Goal: Navigation & Orientation: Understand site structure

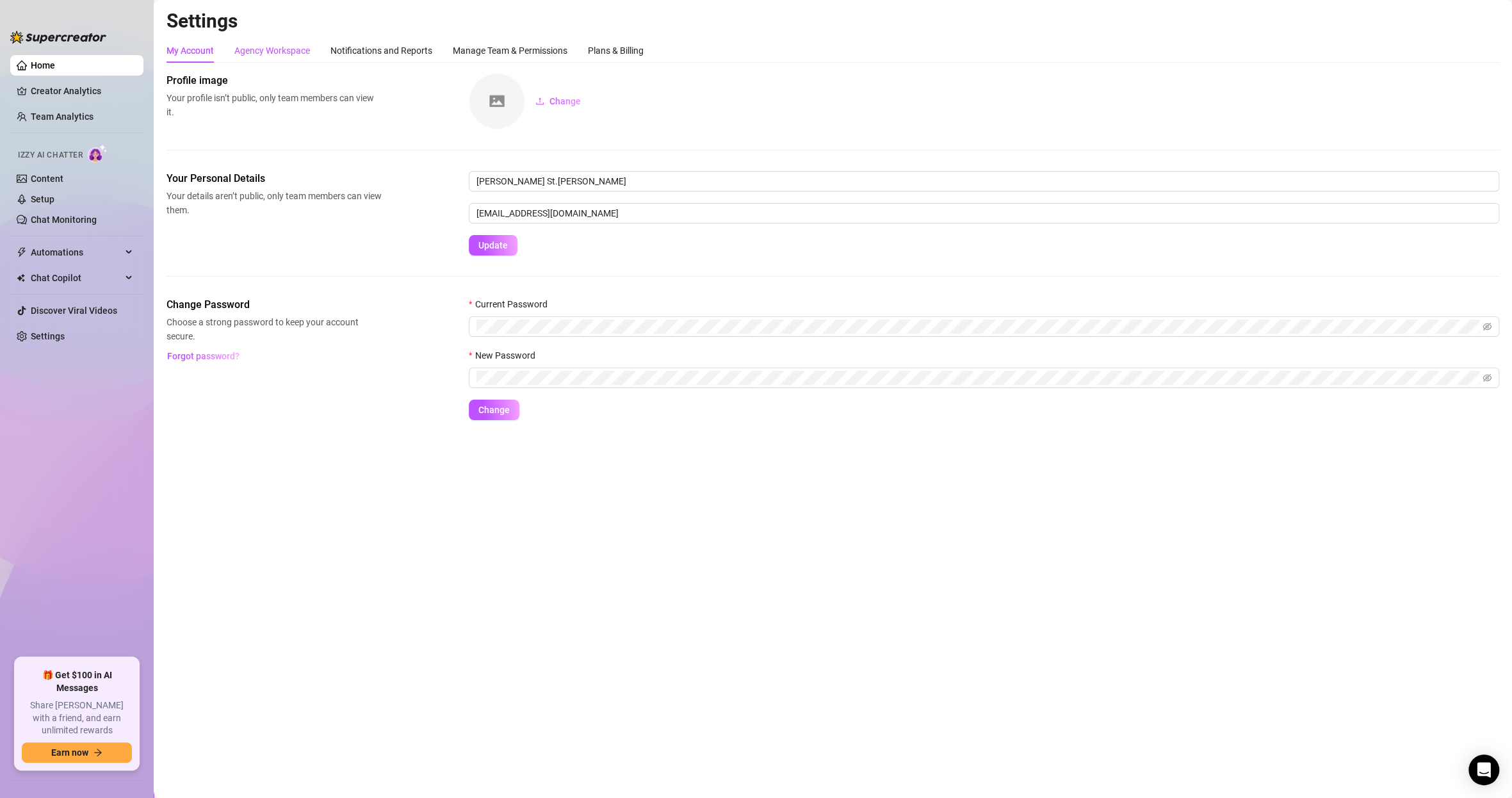
click at [270, 53] on div "Agency Workspace" at bounding box center [272, 50] width 75 height 14
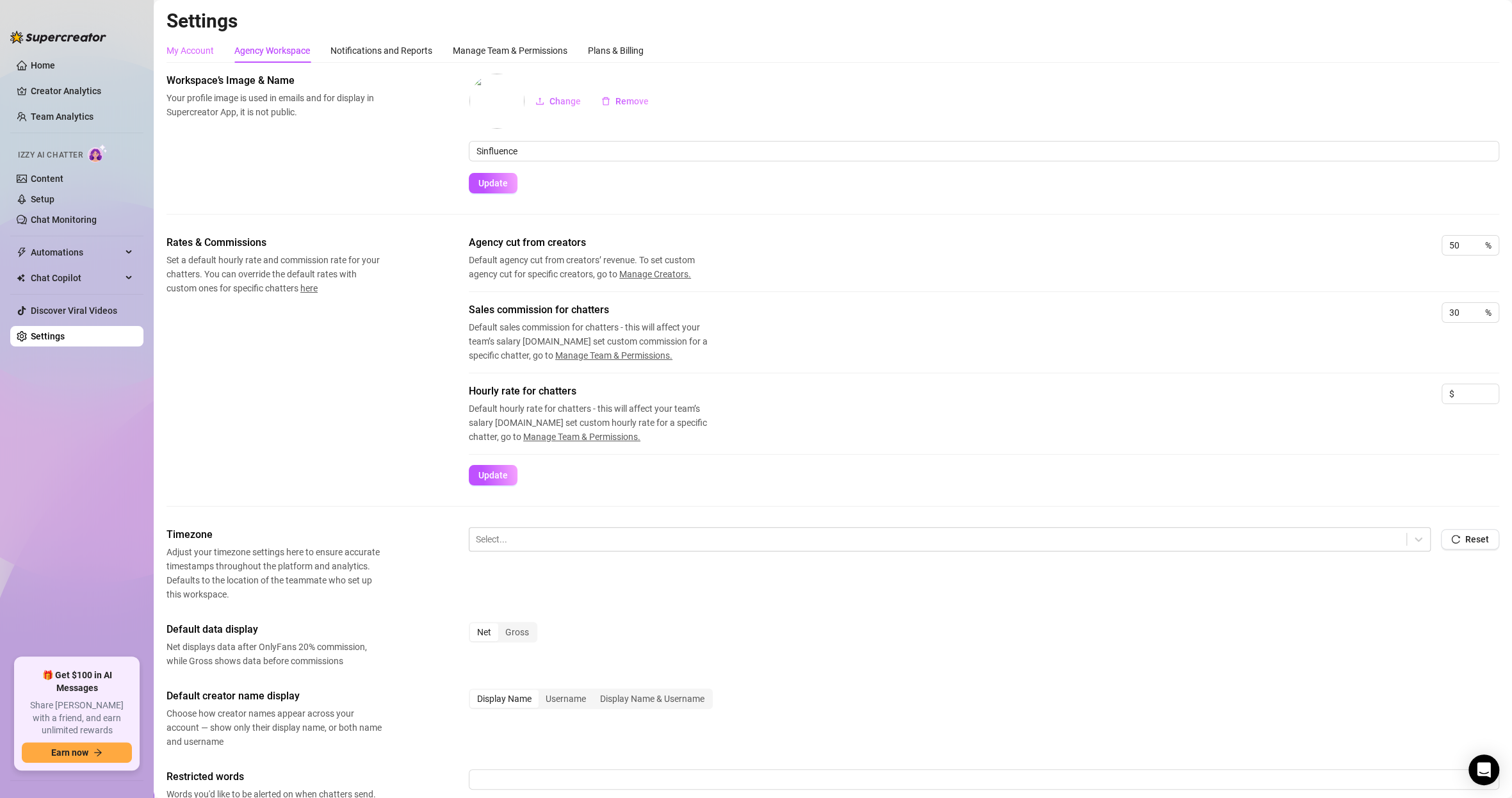
click at [205, 58] on div "My Account" at bounding box center [190, 50] width 47 height 24
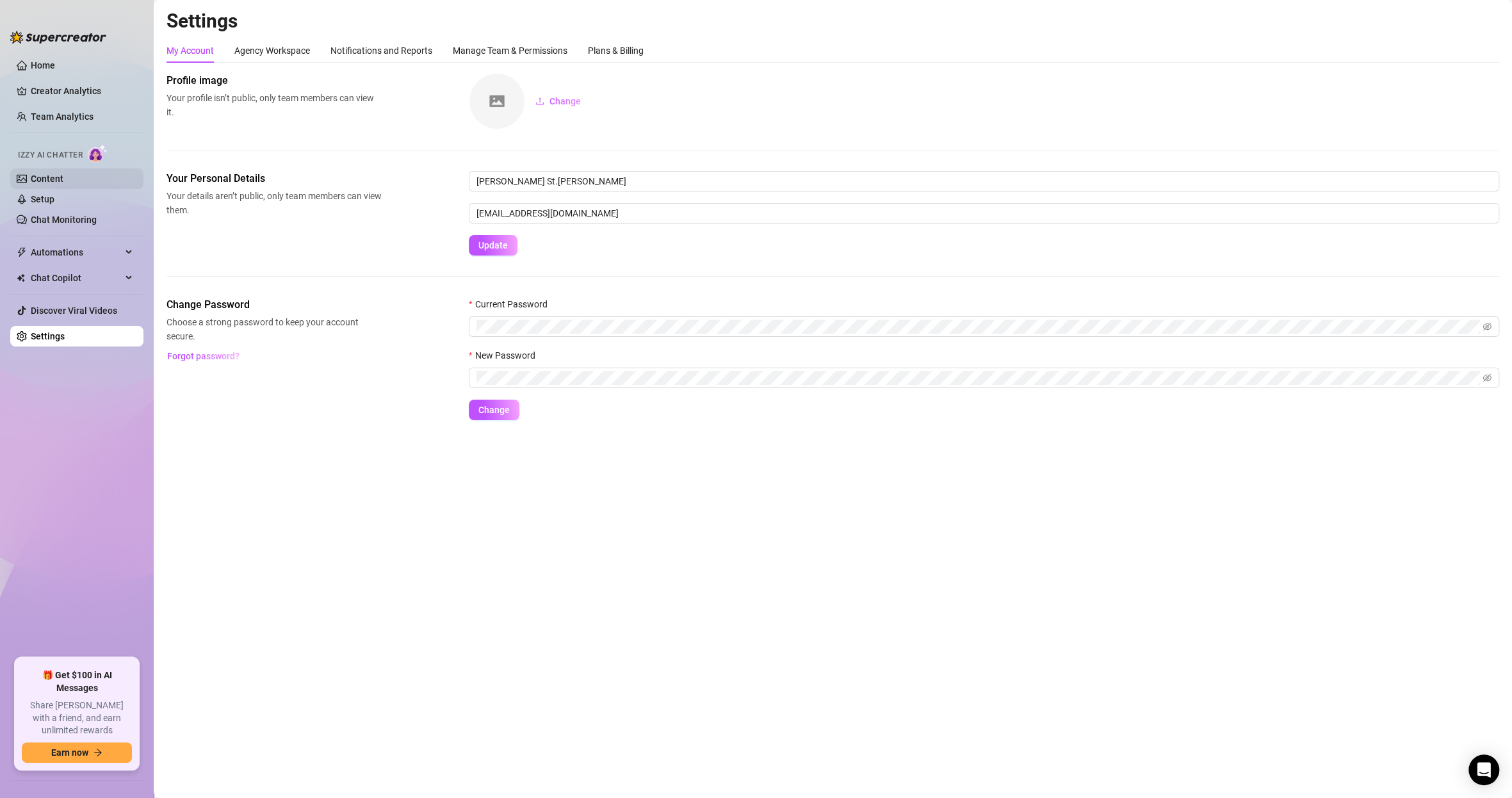
click at [40, 174] on link "Content" at bounding box center [47, 179] width 32 height 11
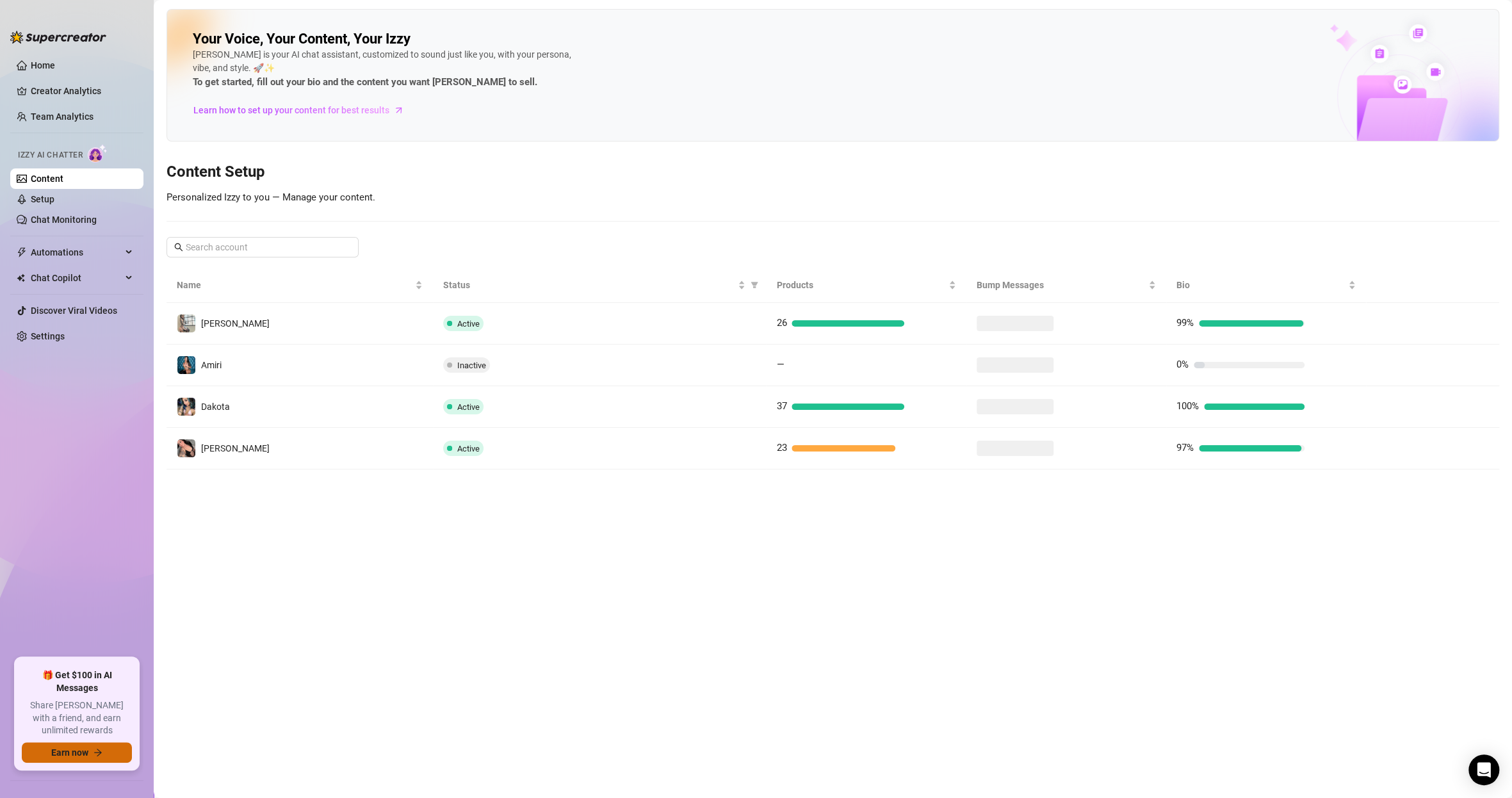
click at [97, 595] on button "Earn now" at bounding box center [77, 752] width 110 height 20
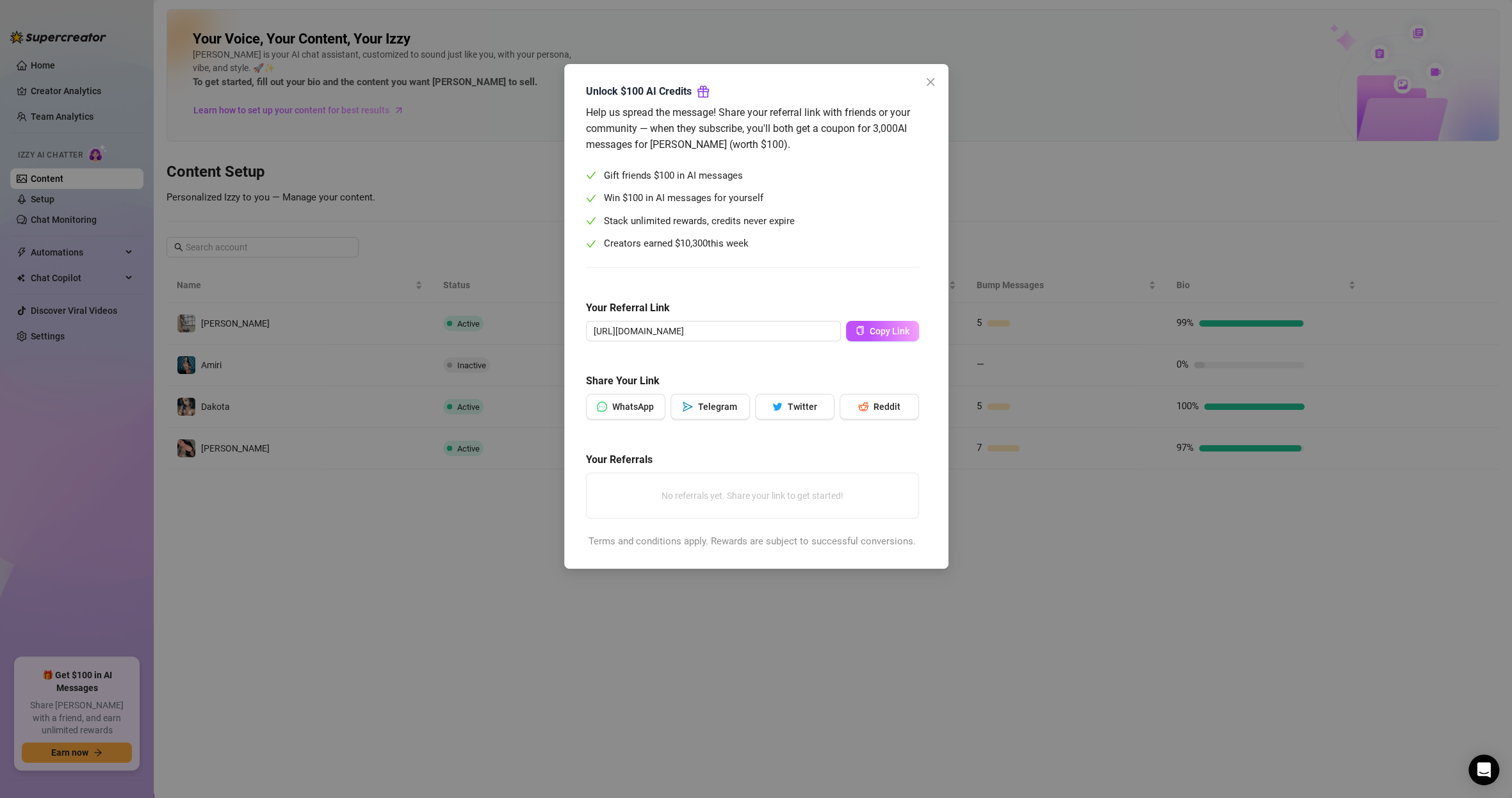
click at [1022, 327] on div "Unlock $100 AI Credits Help us spread the message! Share your referral link wit…" at bounding box center [756, 399] width 1512 height 798
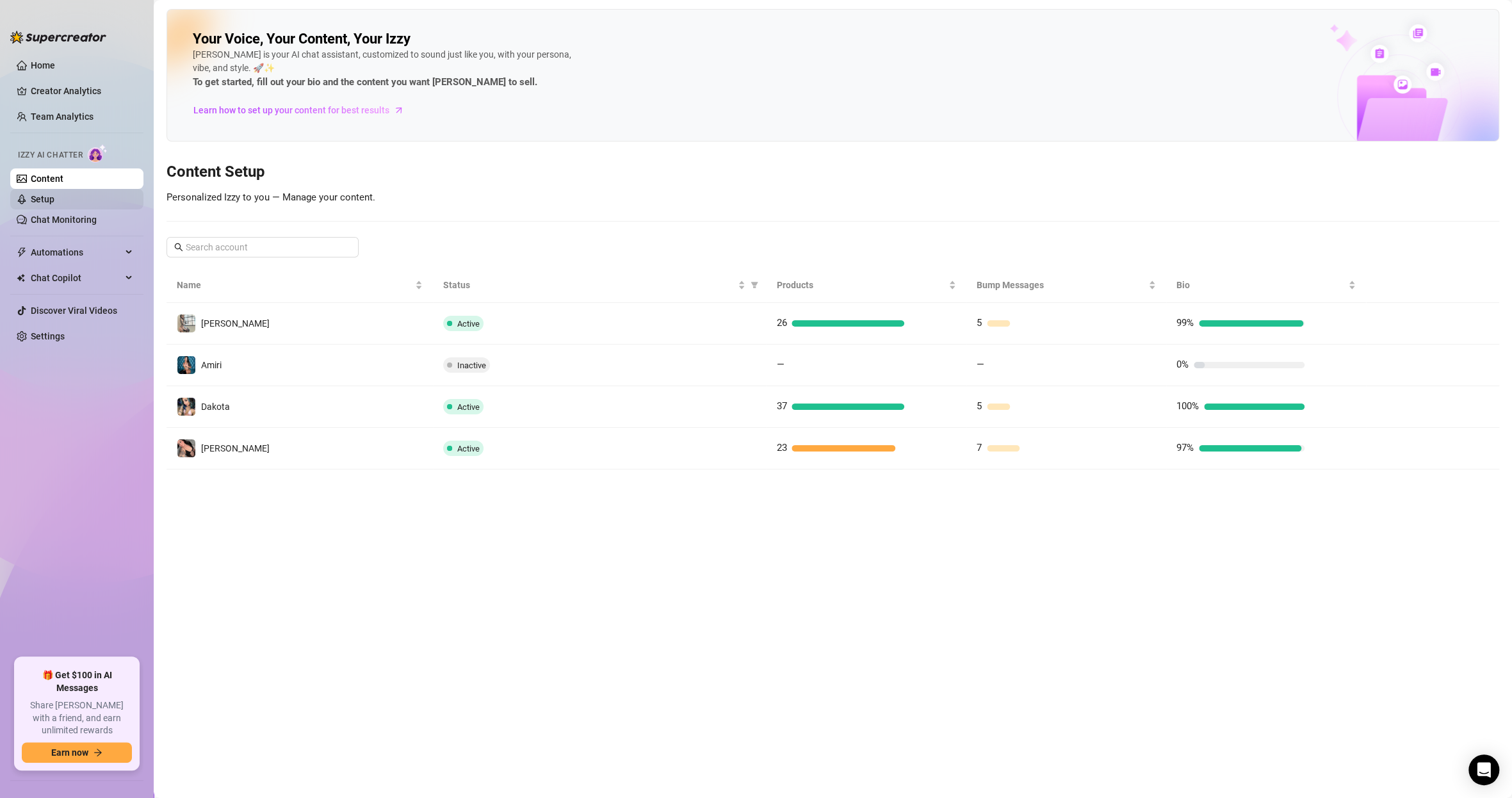
click at [54, 204] on link "Setup" at bounding box center [42, 200] width 23 height 11
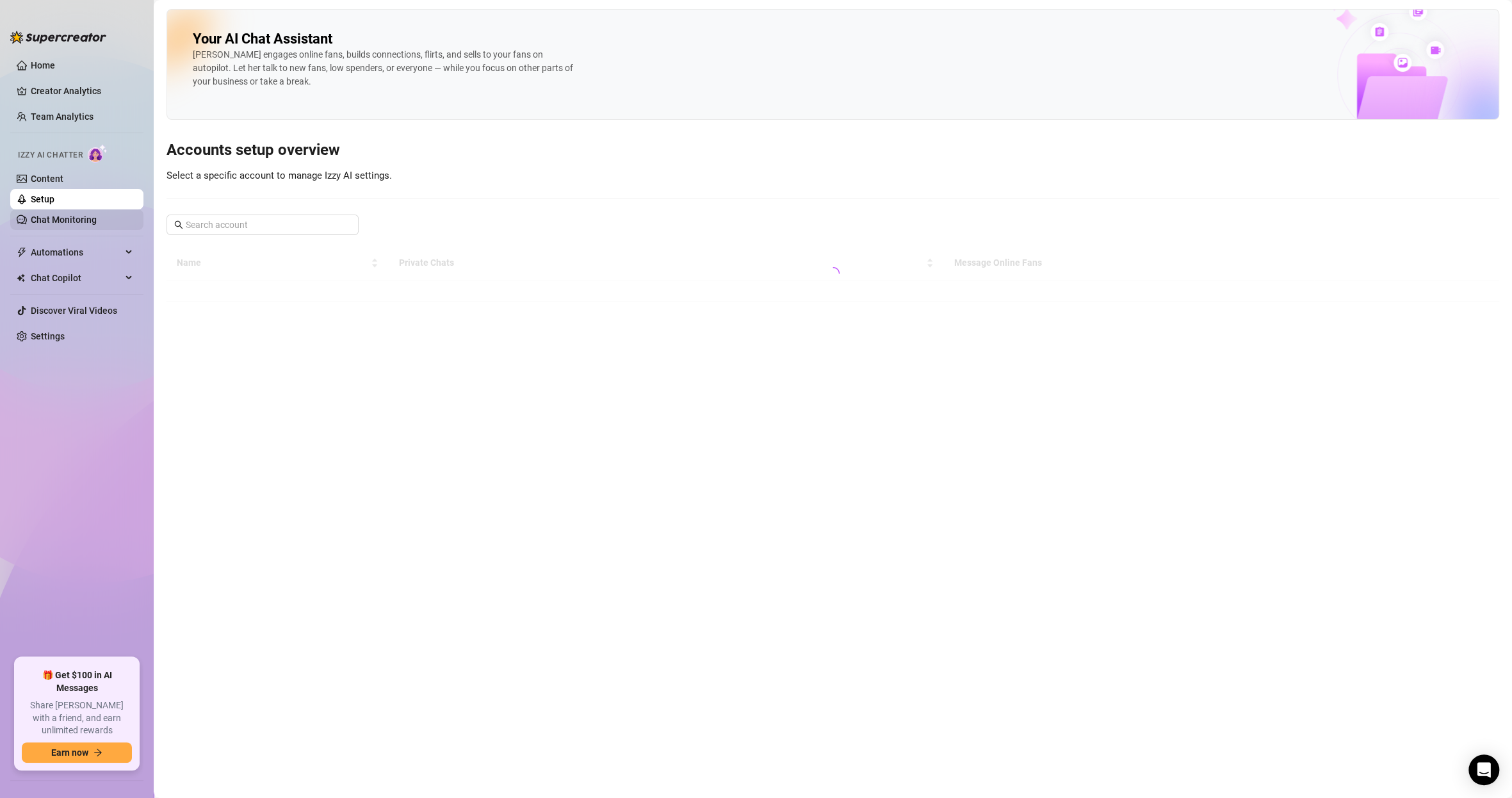
click at [86, 222] on link "Chat Monitoring" at bounding box center [64, 220] width 66 height 11
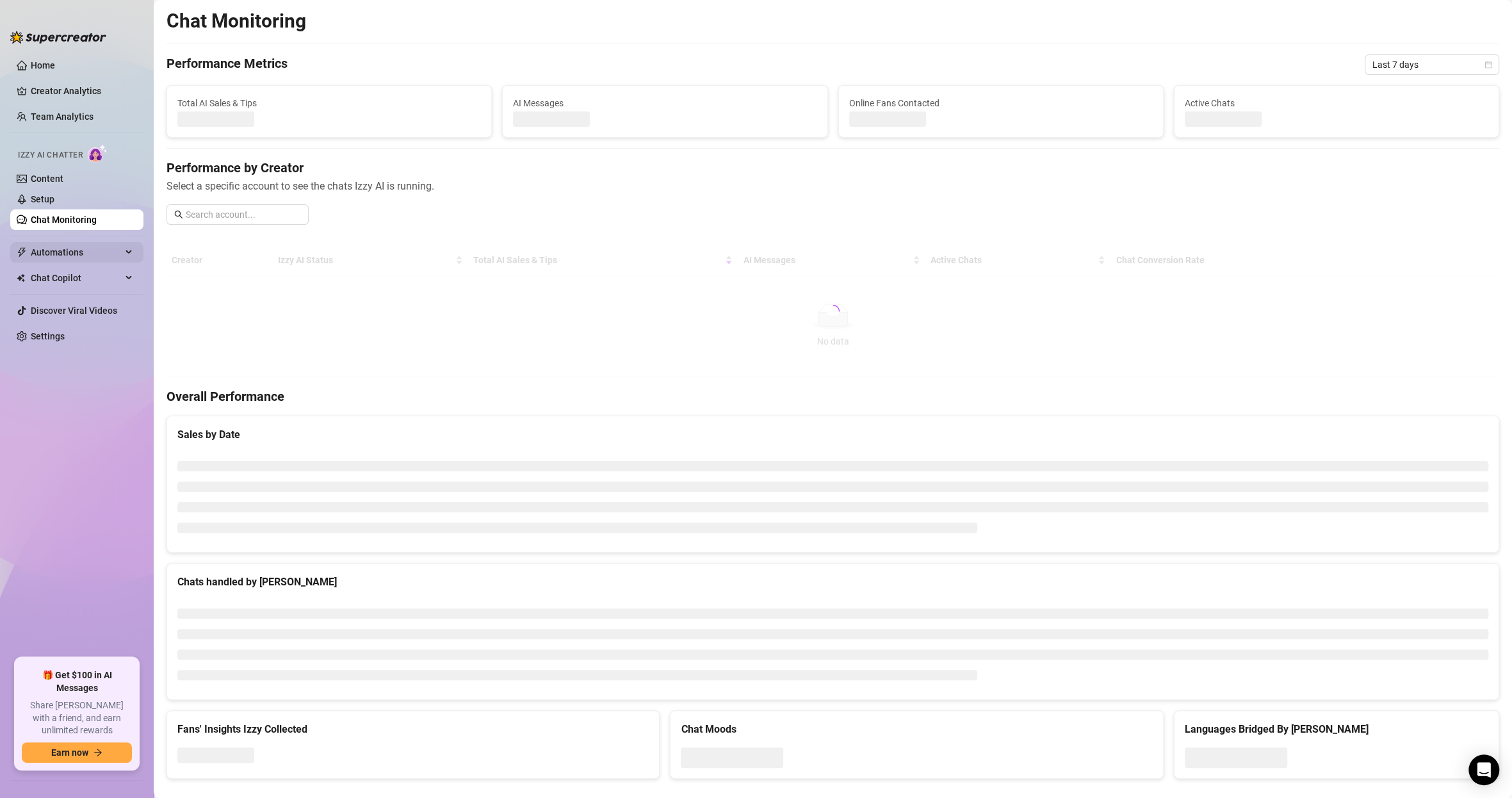
click at [80, 251] on span "Automations" at bounding box center [76, 252] width 91 height 20
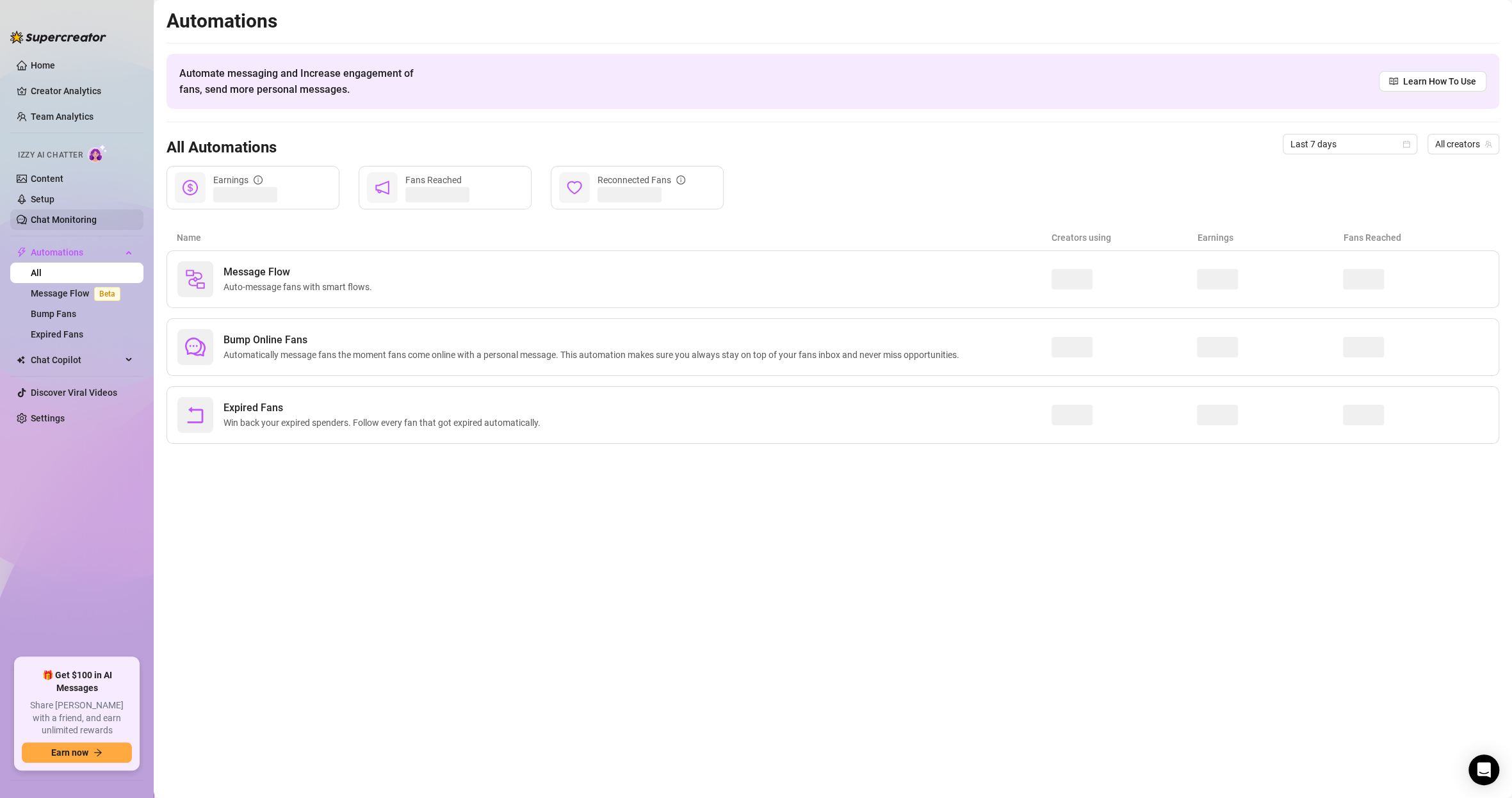
click at [75, 217] on link "Chat Monitoring" at bounding box center [64, 220] width 66 height 11
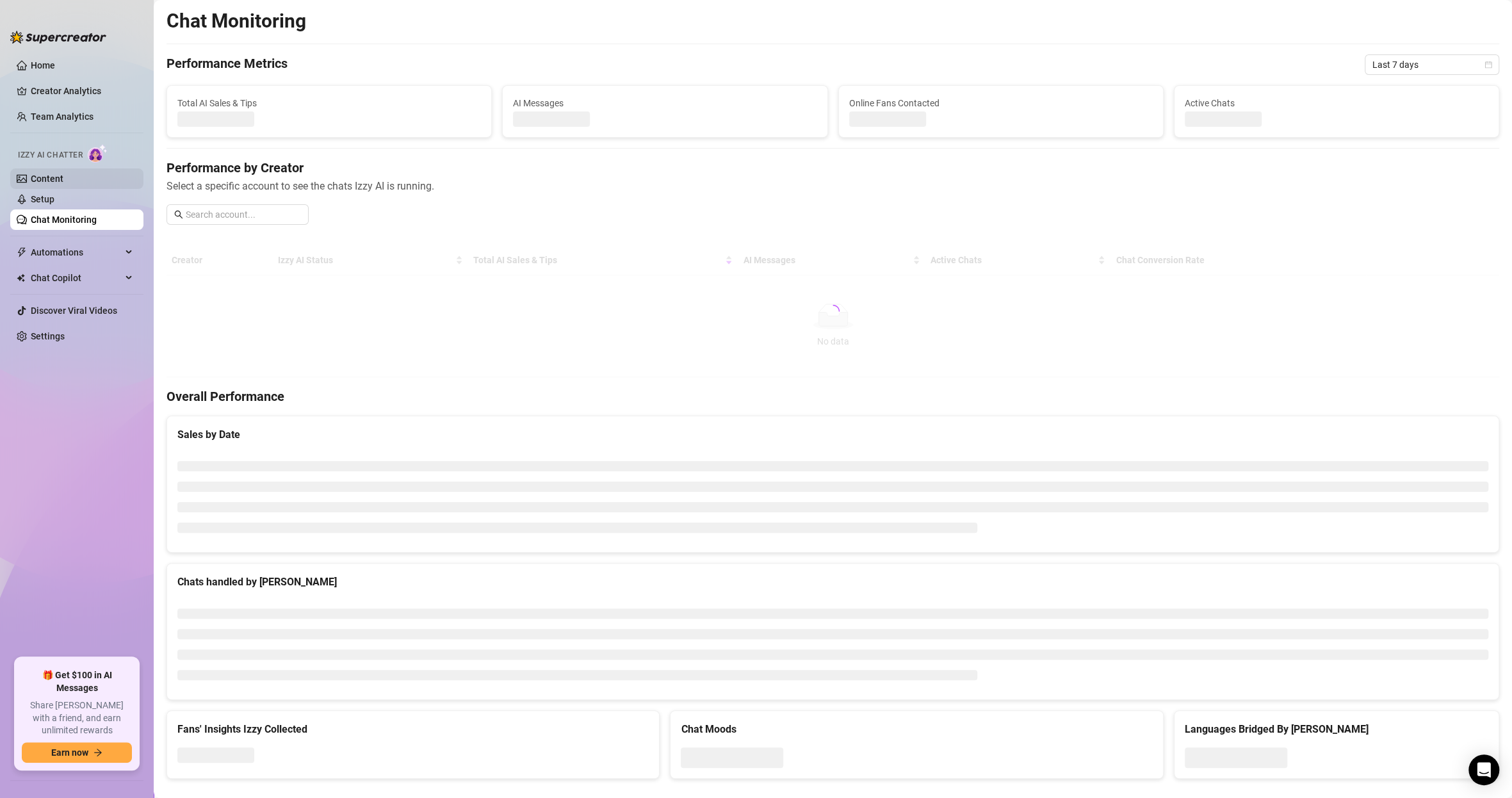
click at [63, 184] on link "Content" at bounding box center [47, 179] width 32 height 11
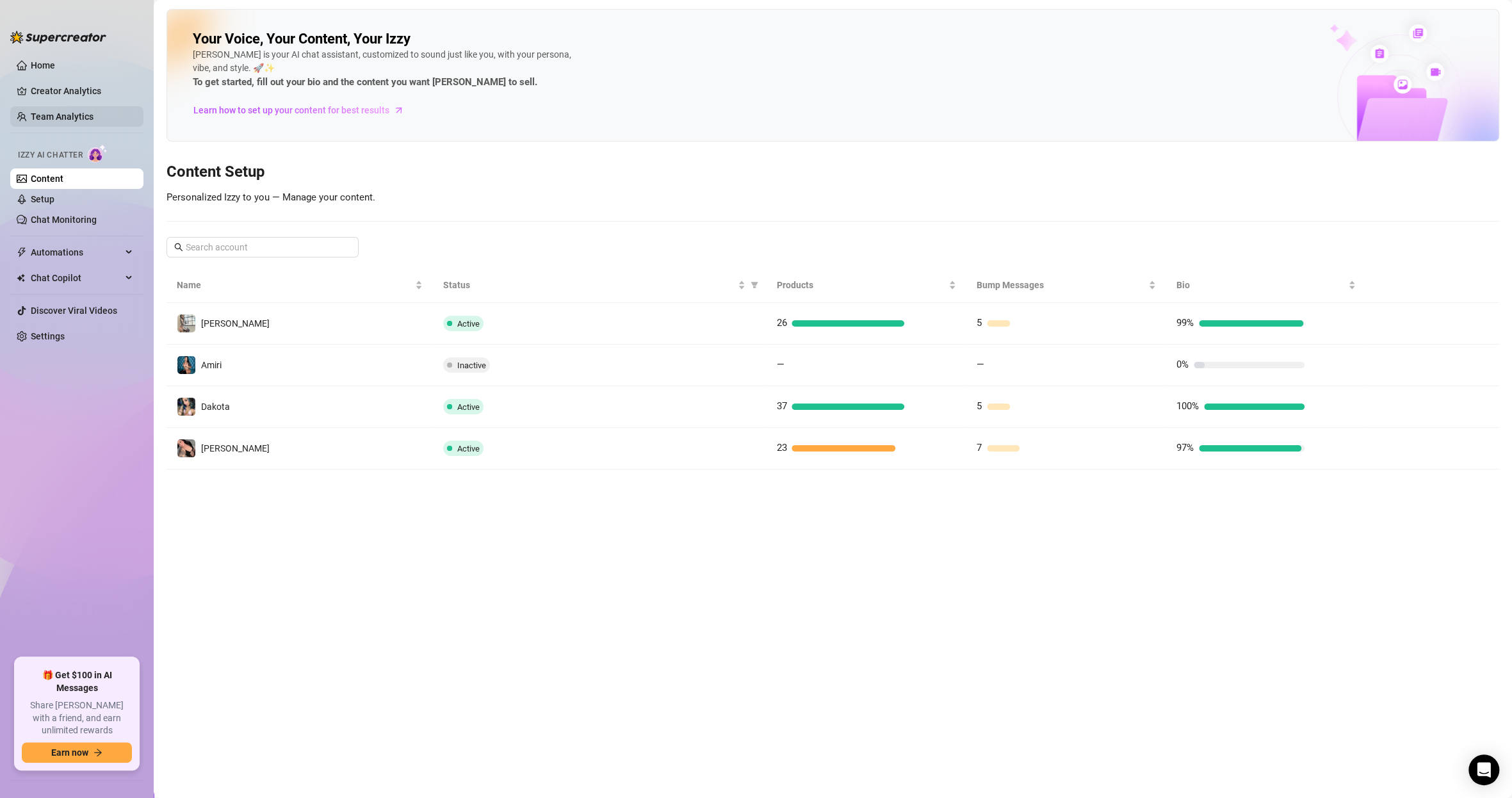
click at [84, 118] on link "Team Analytics" at bounding box center [62, 117] width 62 height 11
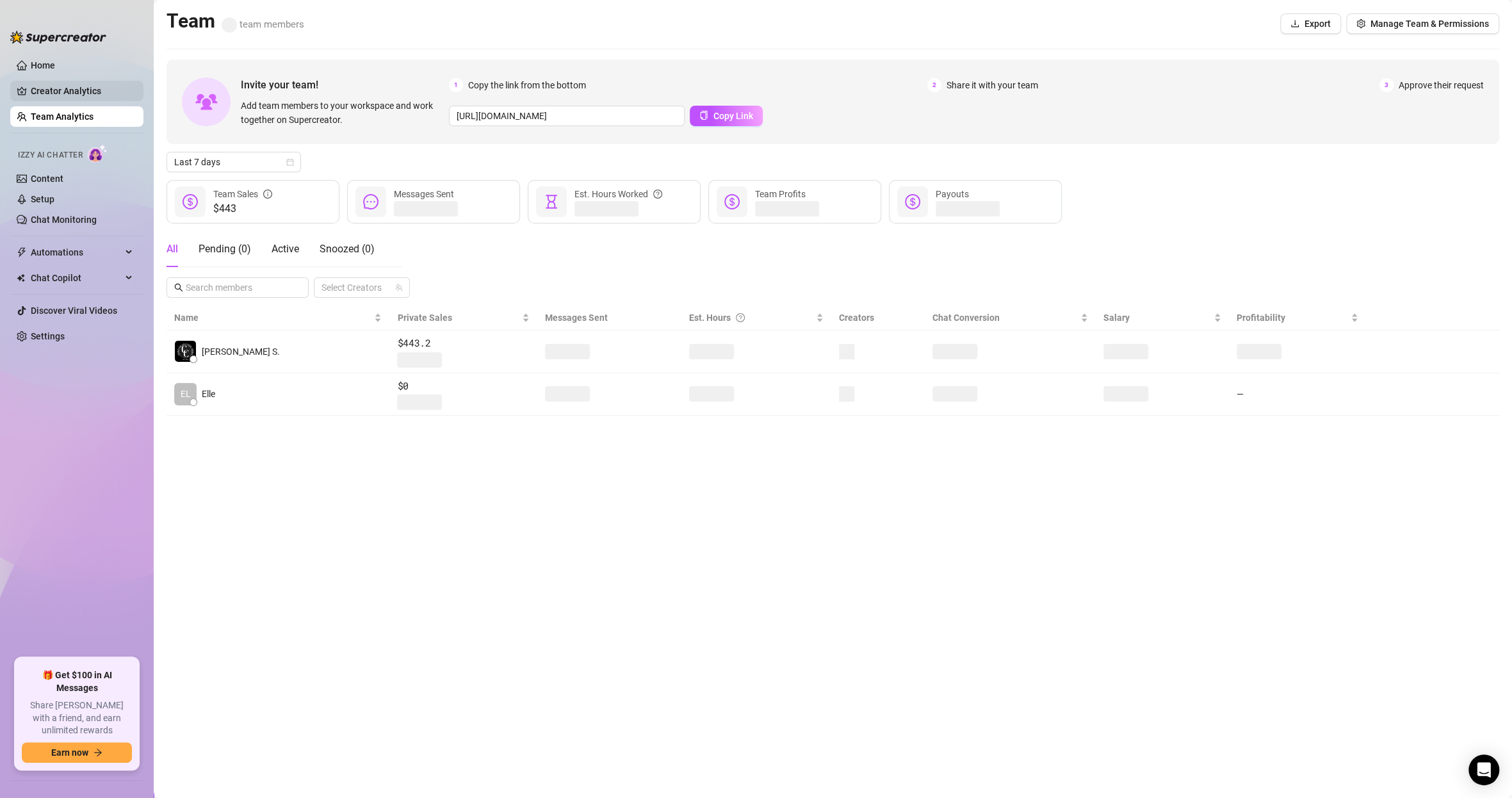
click at [87, 89] on link "Creator Analytics" at bounding box center [82, 90] width 102 height 20
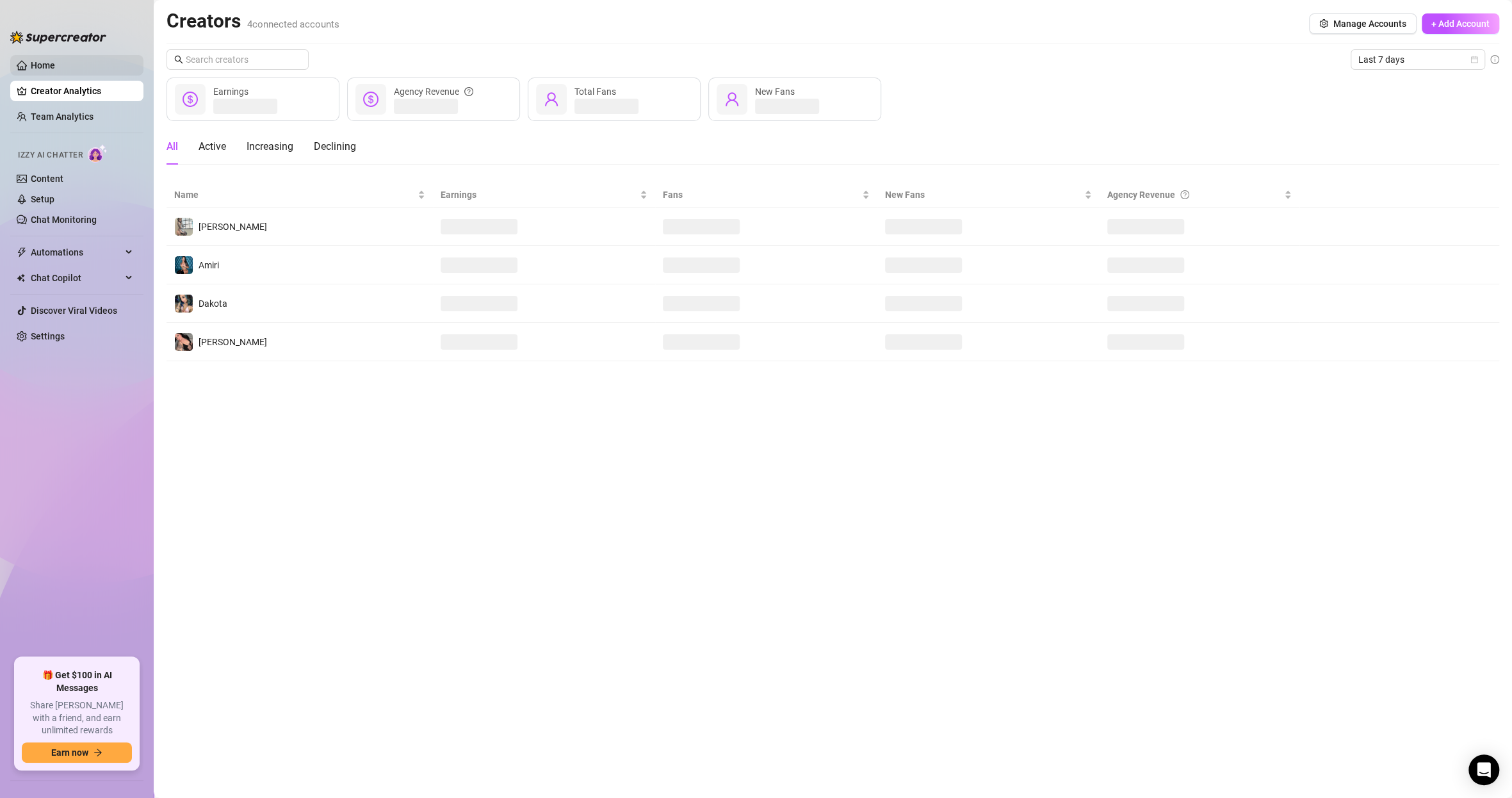
click at [55, 65] on link "Home" at bounding box center [43, 65] width 24 height 11
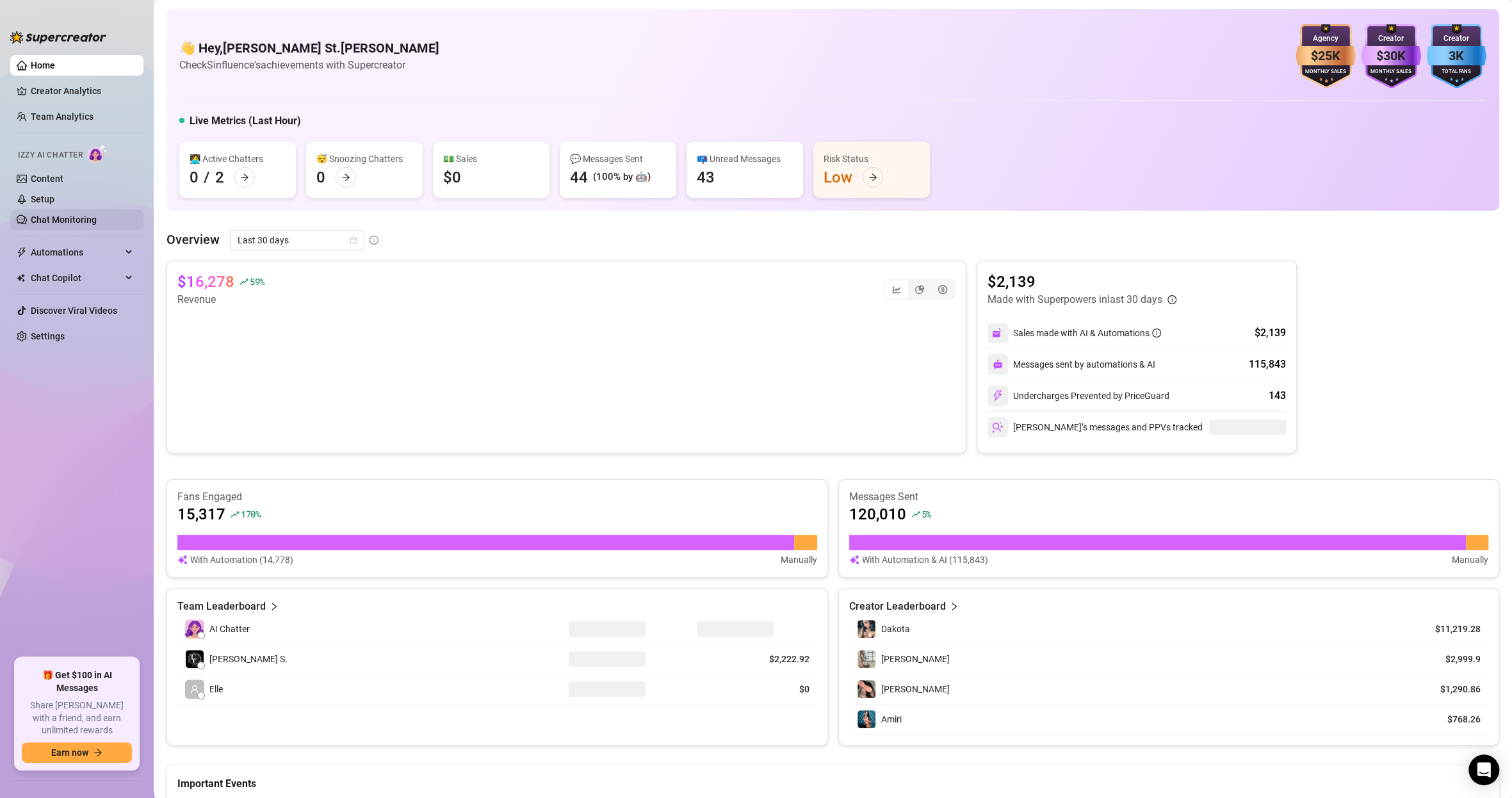
click at [97, 223] on link "Chat Monitoring" at bounding box center [64, 220] width 66 height 11
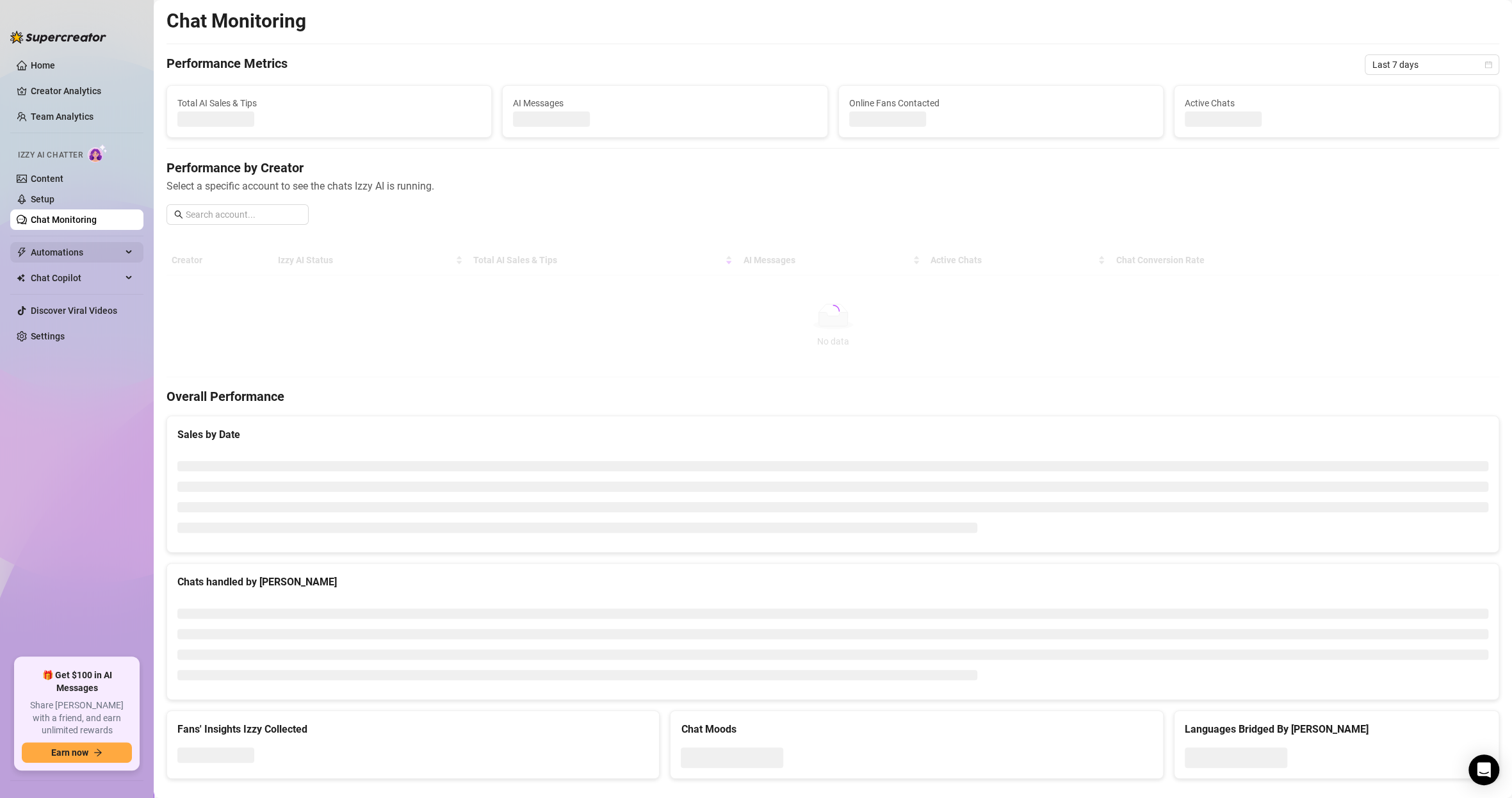
click at [101, 252] on span "Automations" at bounding box center [76, 252] width 91 height 20
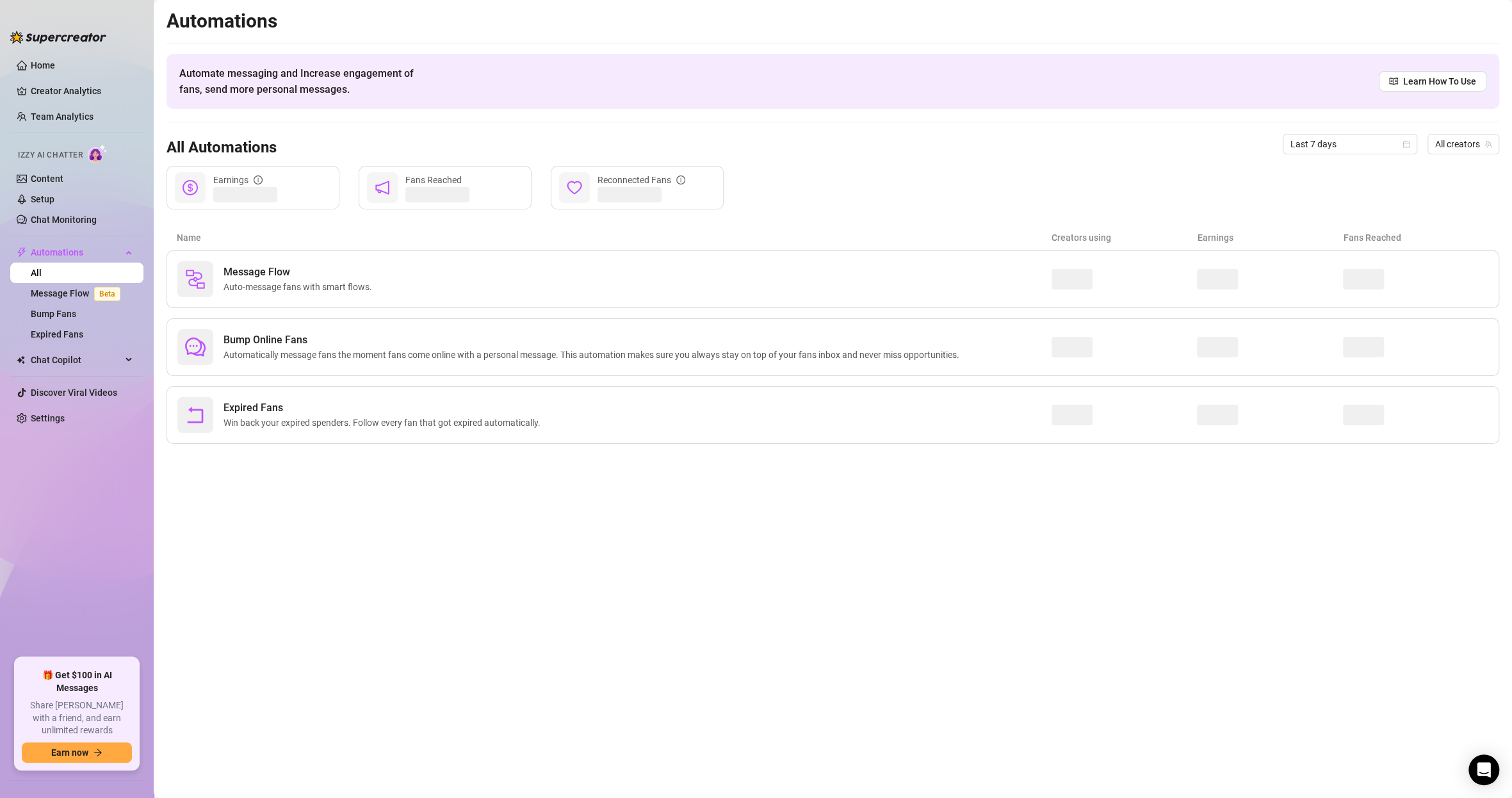
click at [41, 273] on link "All" at bounding box center [36, 273] width 11 height 11
click at [82, 370] on span "Chat Copilot" at bounding box center [76, 360] width 91 height 20
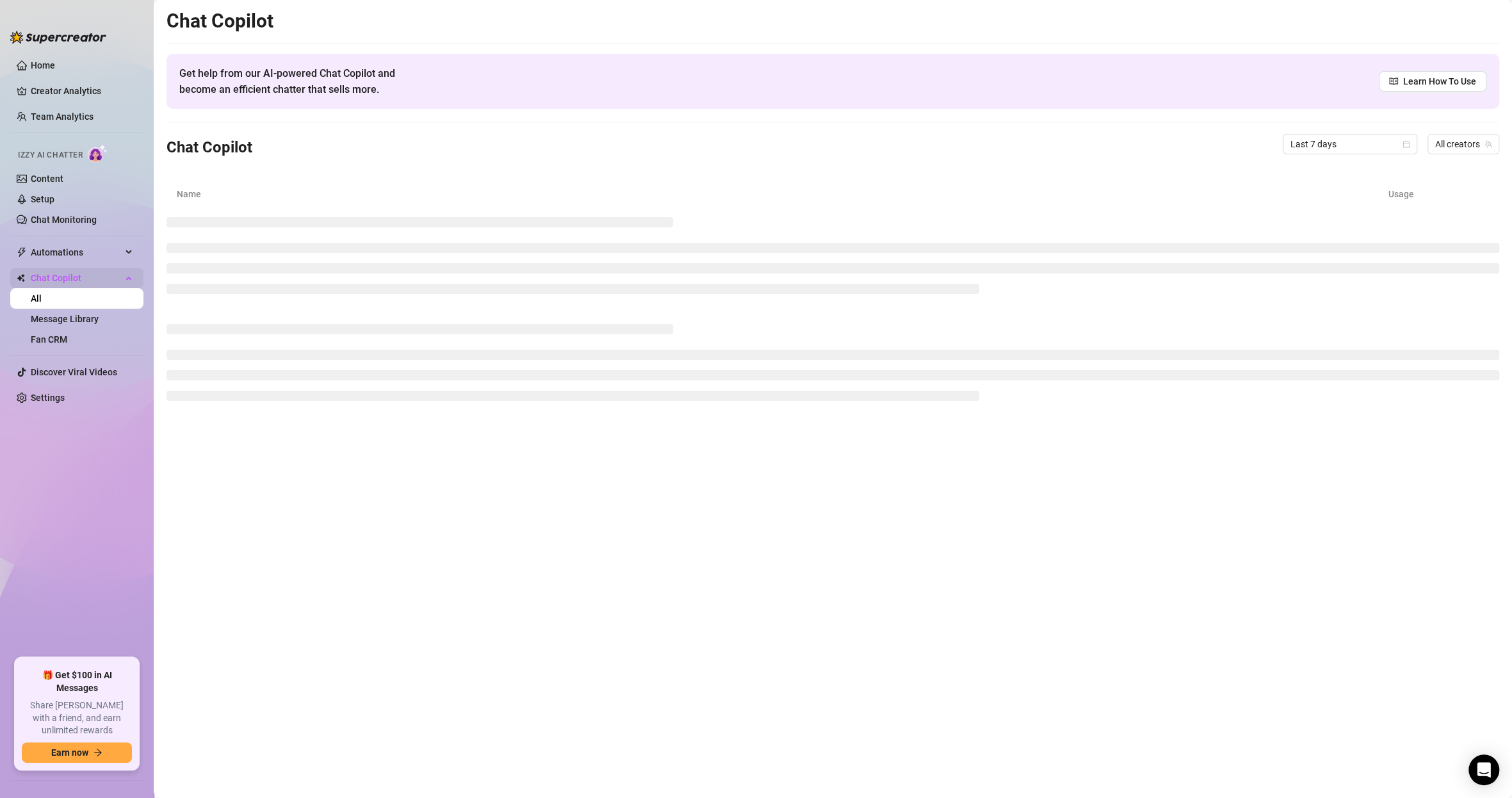
click at [58, 282] on span "Chat Copilot" at bounding box center [76, 278] width 91 height 20
click at [54, 195] on link "Setup" at bounding box center [42, 200] width 23 height 11
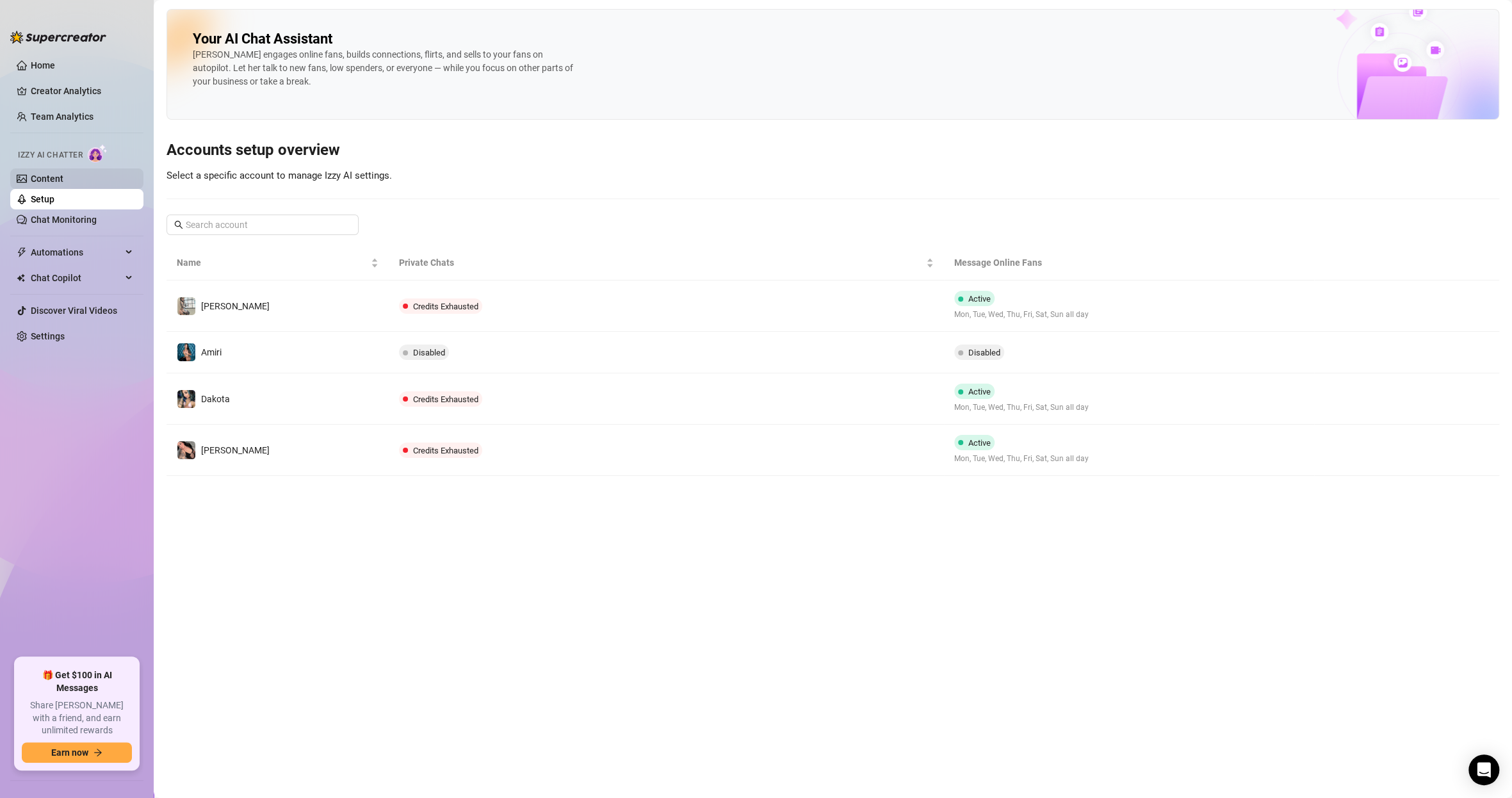
click at [54, 179] on link "Content" at bounding box center [47, 179] width 32 height 11
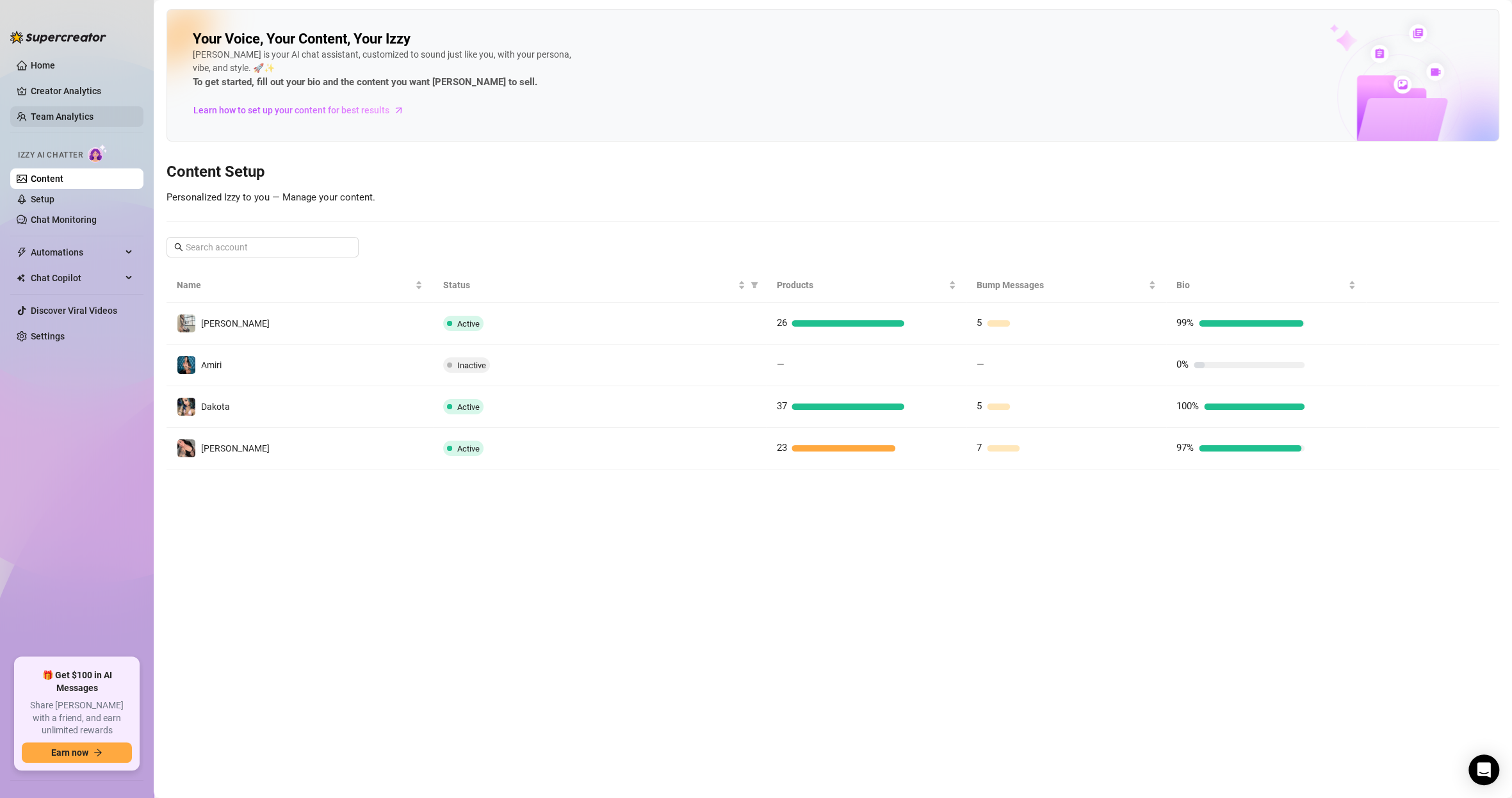
click at [71, 111] on link "Team Analytics" at bounding box center [62, 117] width 62 height 11
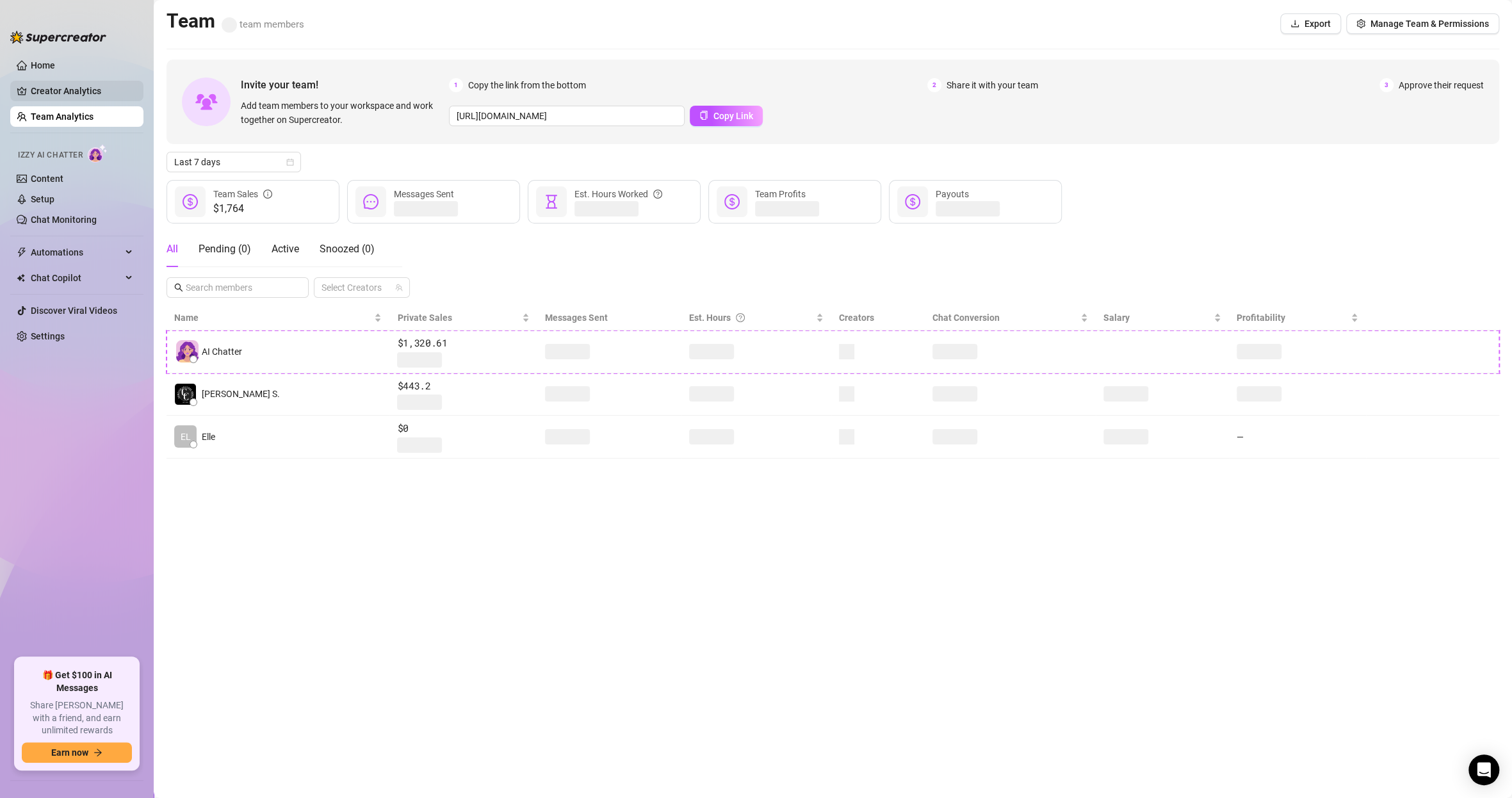
click at [72, 93] on link "Creator Analytics" at bounding box center [82, 90] width 102 height 20
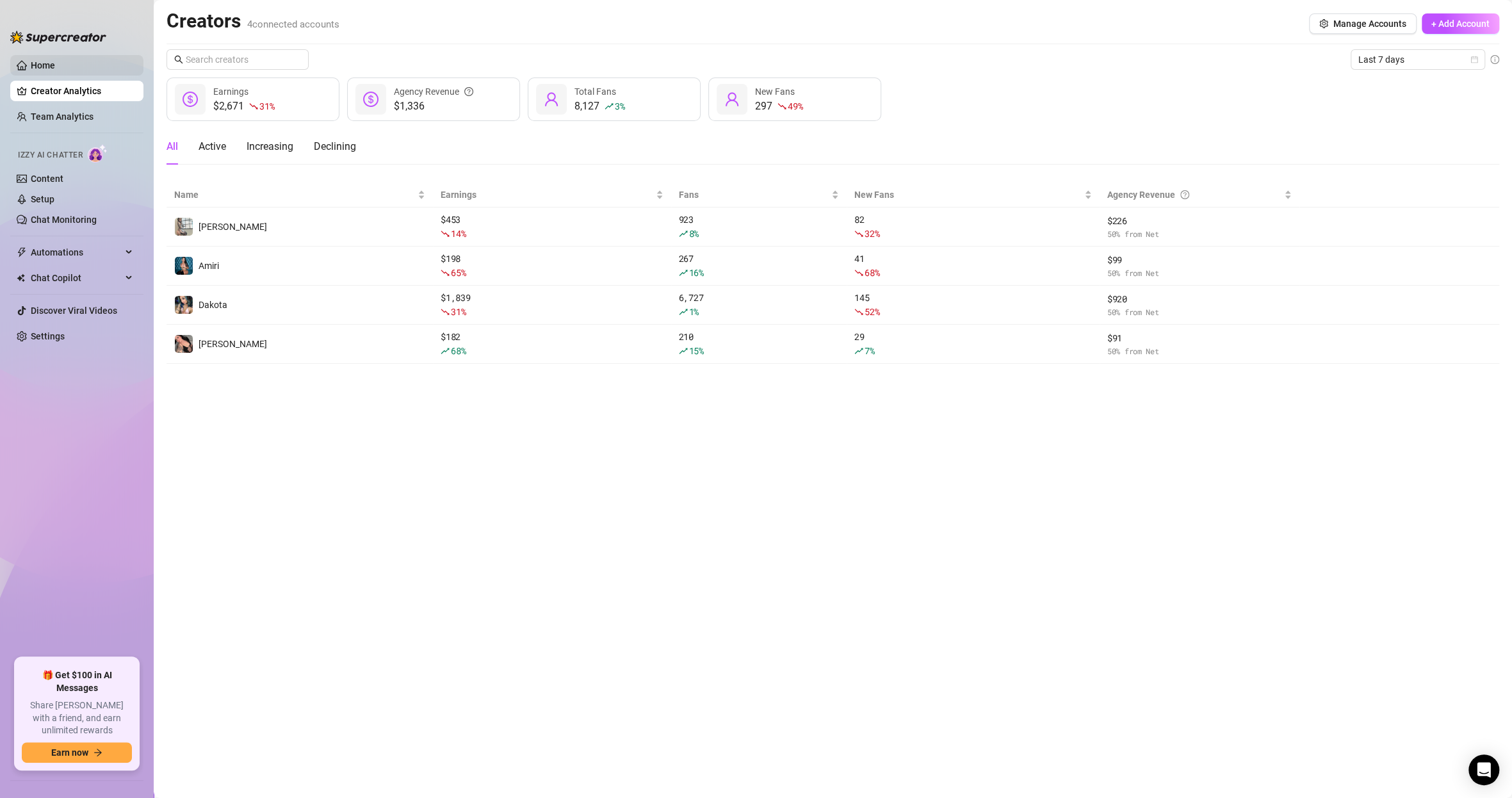
click at [55, 69] on link "Home" at bounding box center [43, 65] width 24 height 11
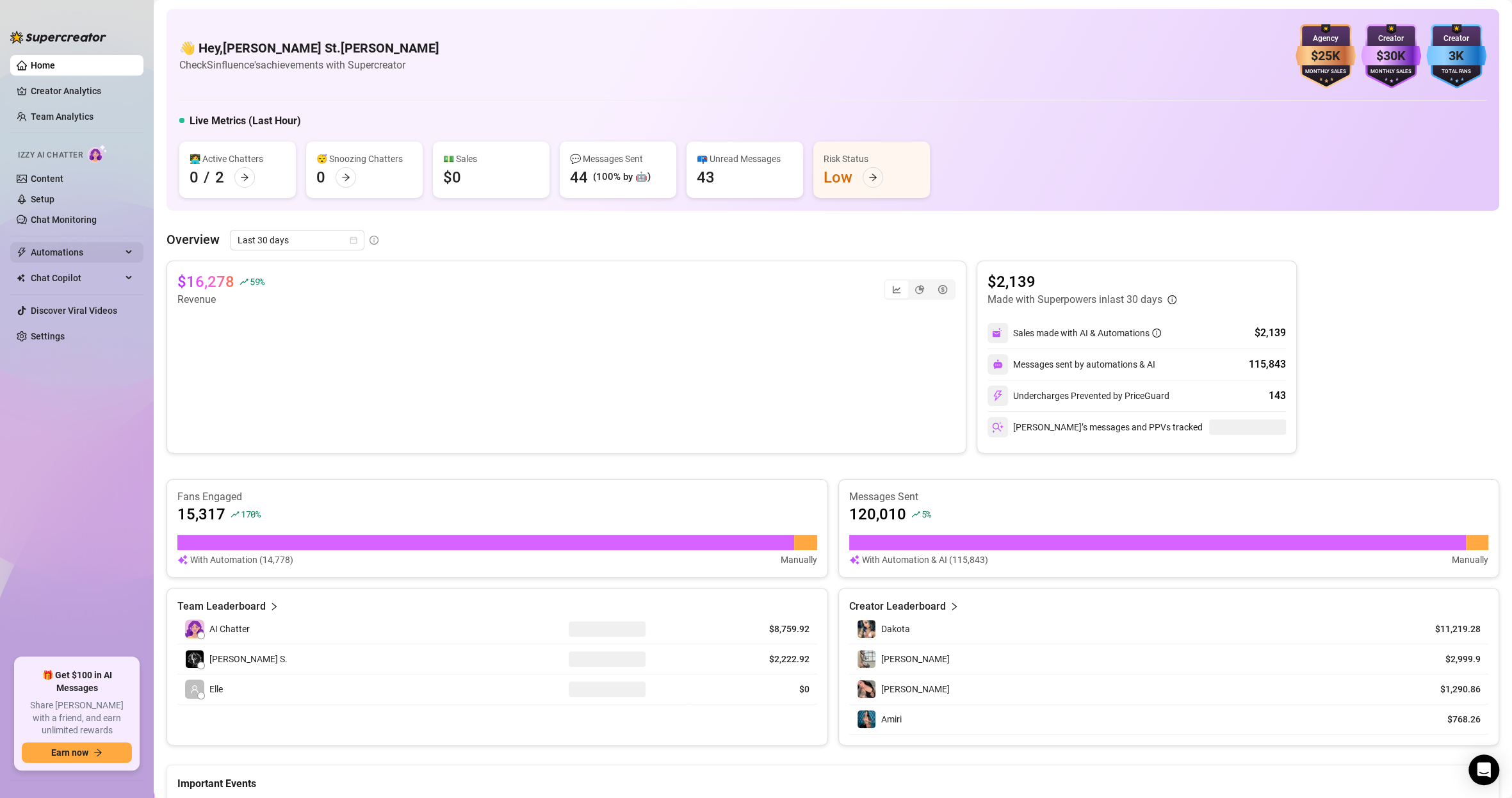
click at [93, 242] on span "Automations" at bounding box center [76, 252] width 91 height 20
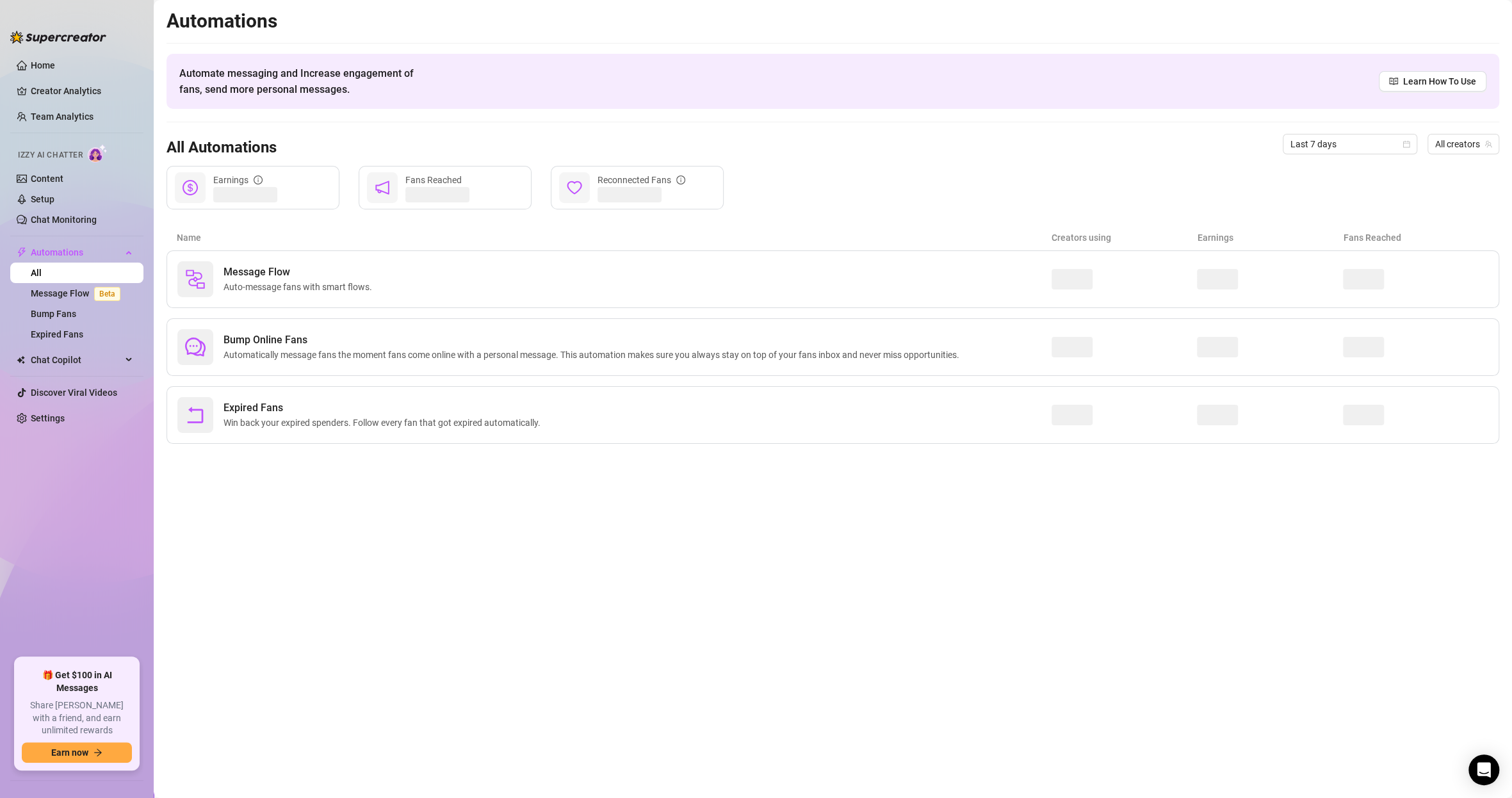
click at [41, 268] on link "All" at bounding box center [36, 273] width 11 height 11
click at [54, 249] on span "Automations" at bounding box center [76, 252] width 91 height 20
click at [67, 288] on ul "Home Creator Analytics Team Analytics Izzy AI Chatter Content Setup Chat Monito…" at bounding box center [77, 351] width 133 height 603
click at [59, 269] on span "Chat Copilot" at bounding box center [76, 278] width 91 height 20
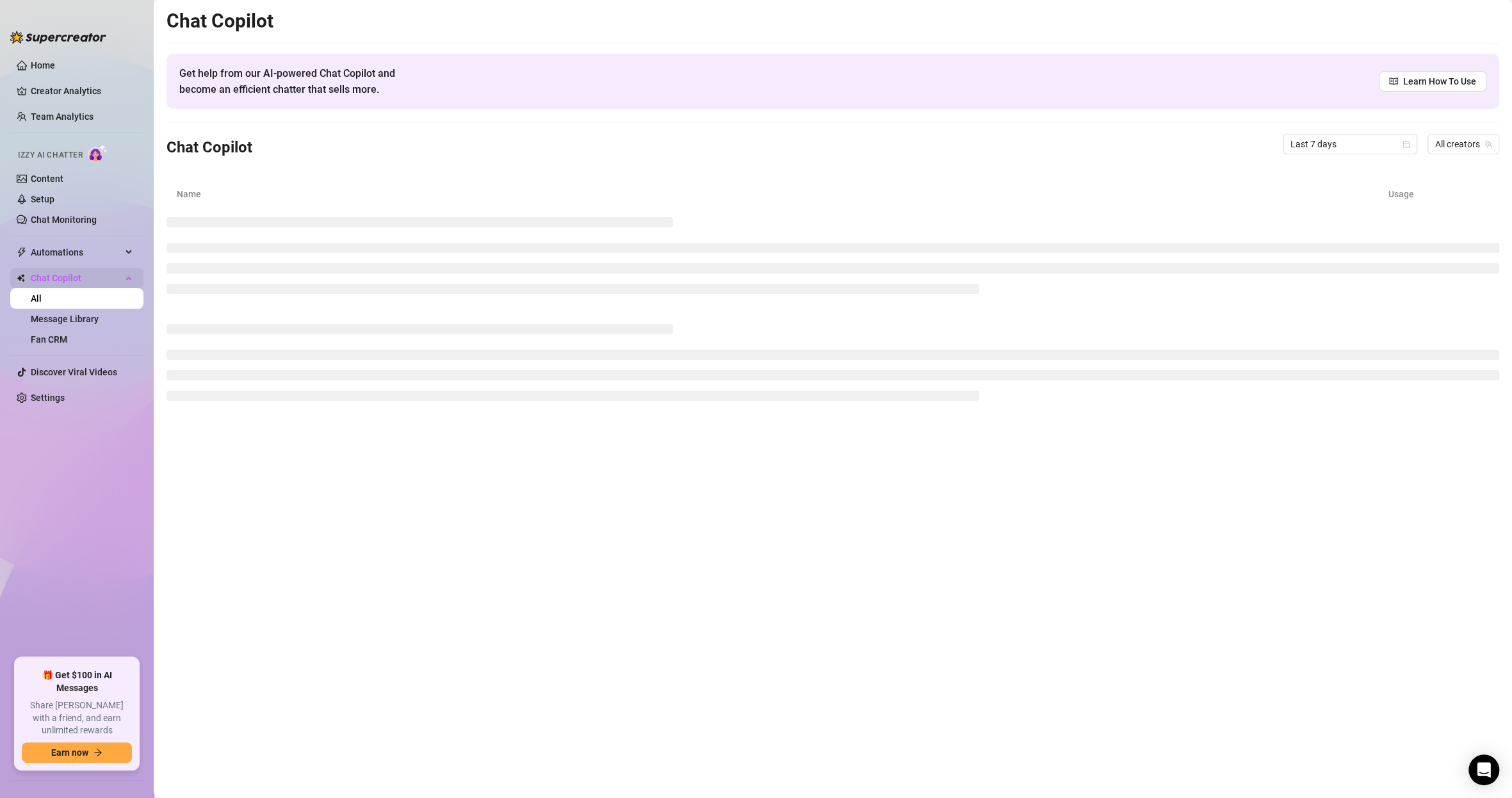
click at [58, 277] on span "Chat Copilot" at bounding box center [76, 278] width 91 height 20
click at [60, 306] on link "Discover Viral Videos" at bounding box center [74, 311] width 87 height 11
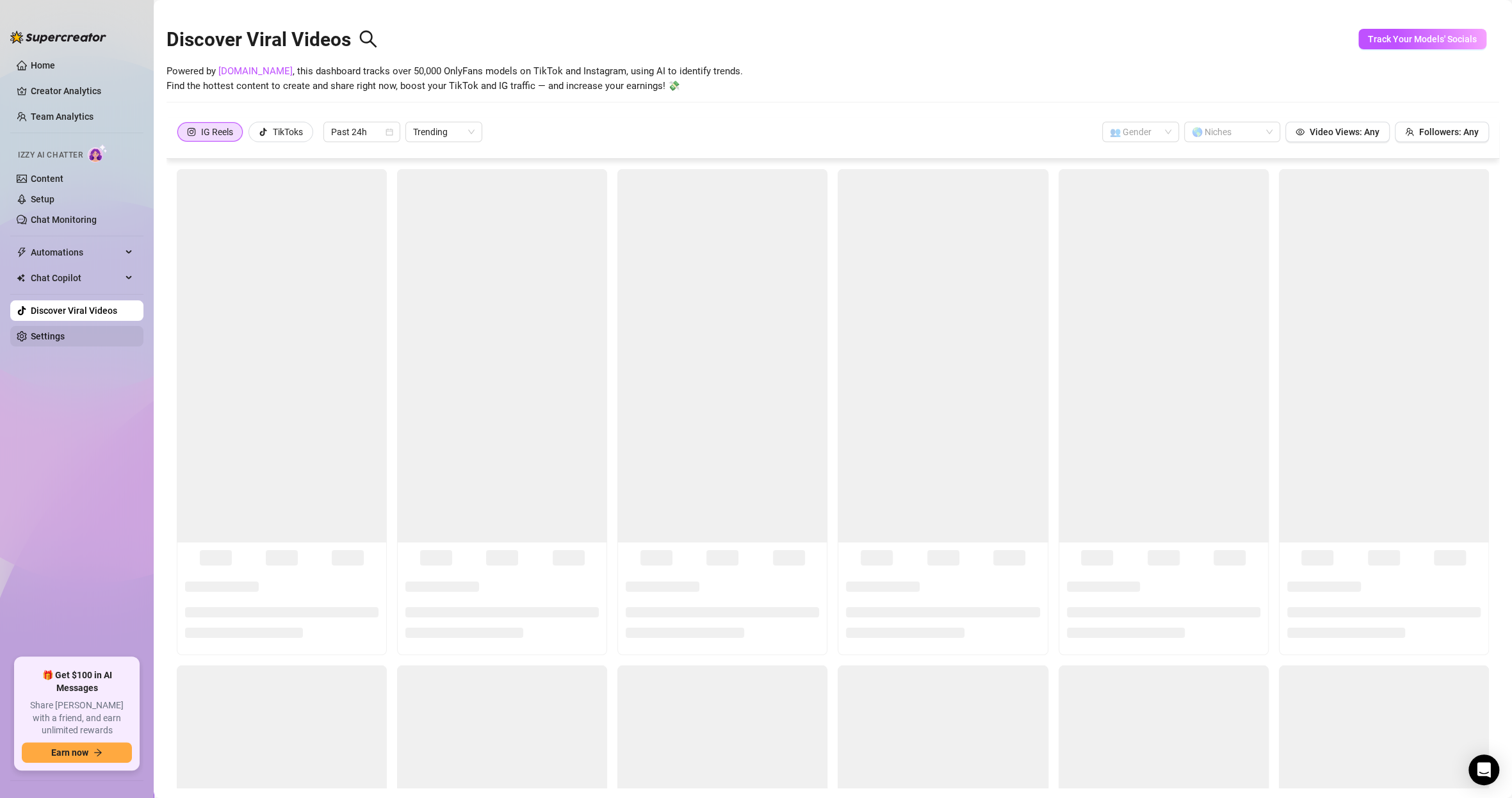
click at [57, 331] on link "Settings" at bounding box center [47, 337] width 34 height 11
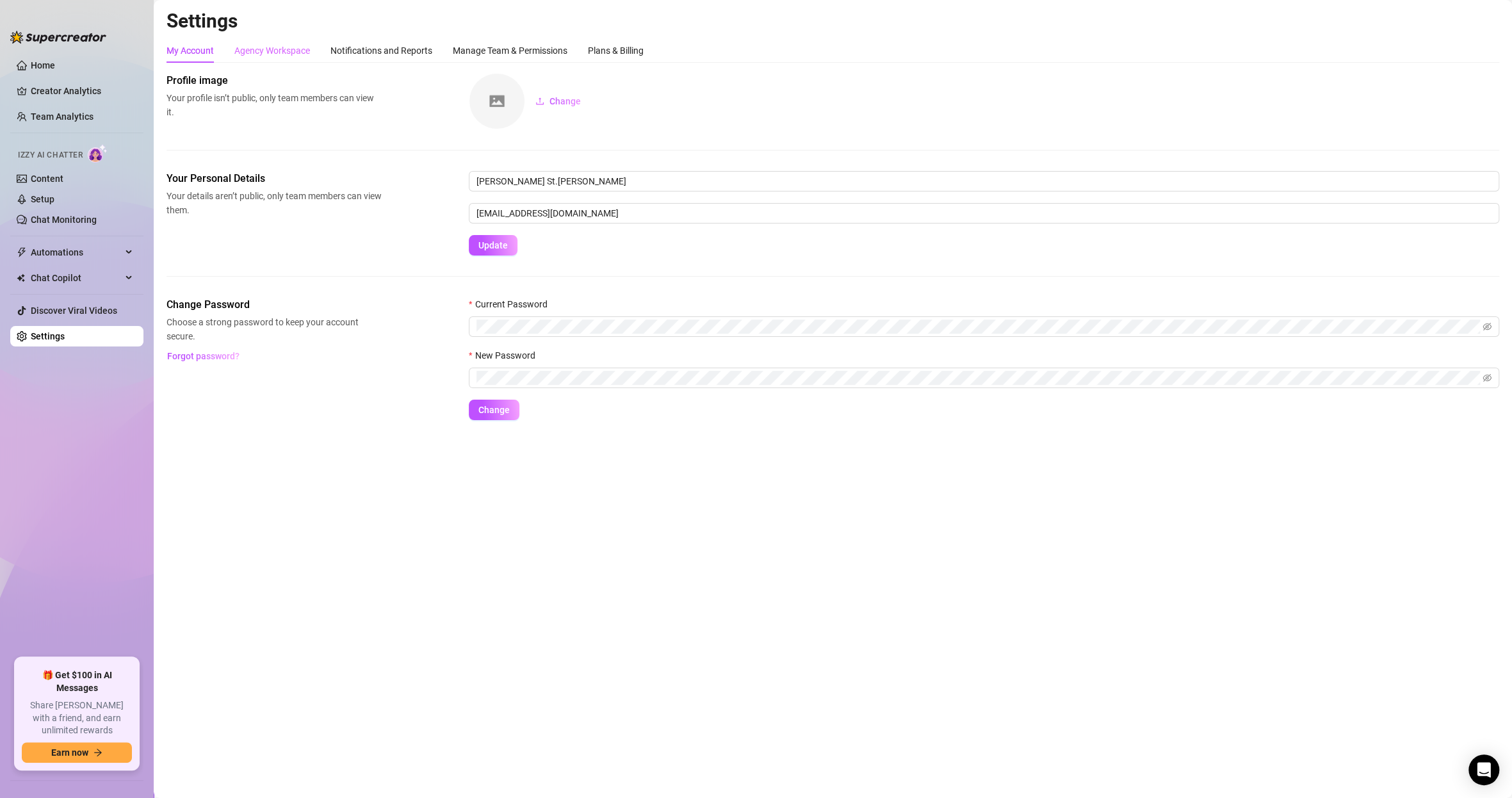
click at [283, 59] on div "Agency Workspace" at bounding box center [272, 50] width 75 height 24
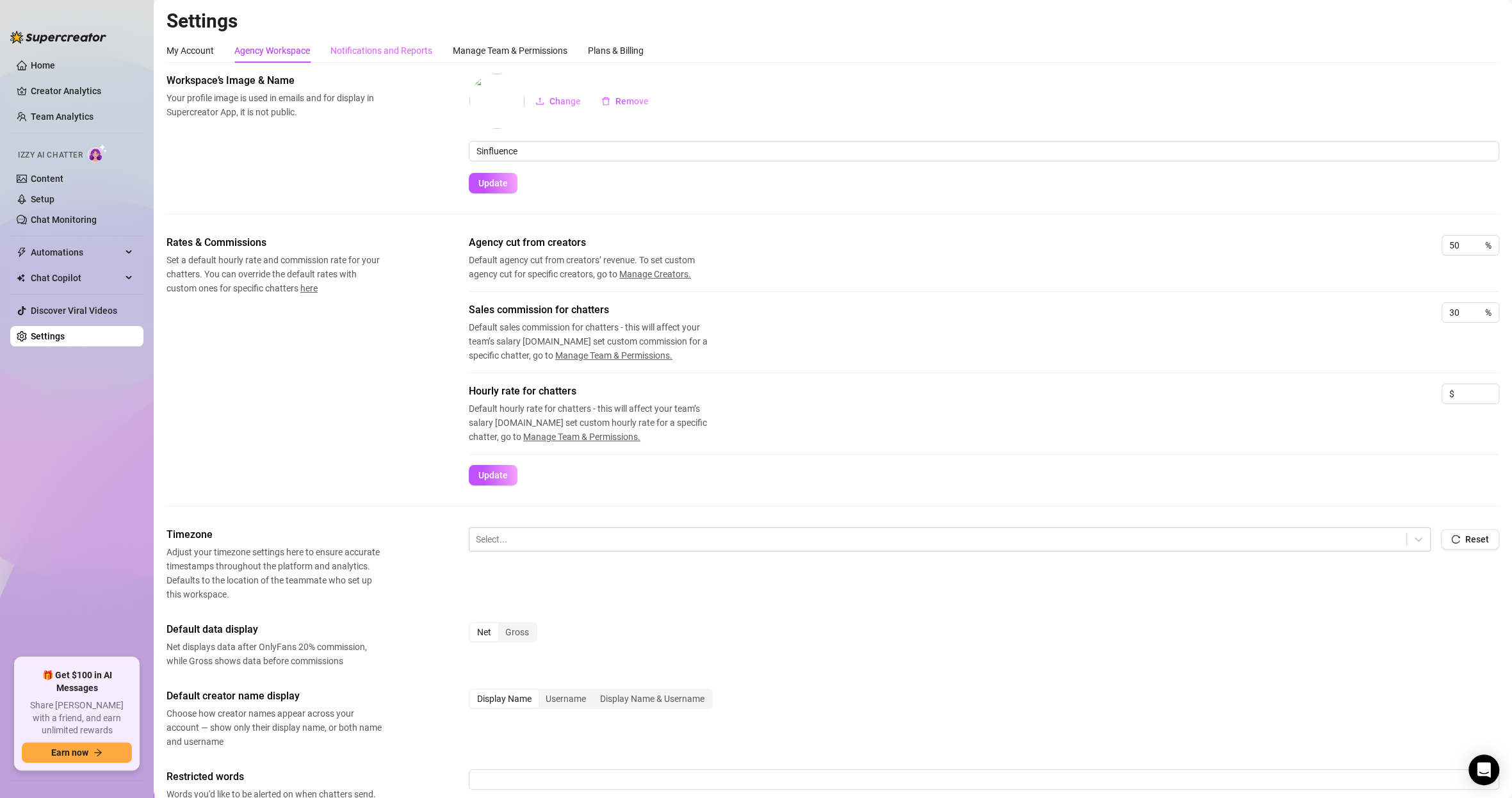
click at [371, 60] on div "Notifications and Reports" at bounding box center [381, 50] width 102 height 24
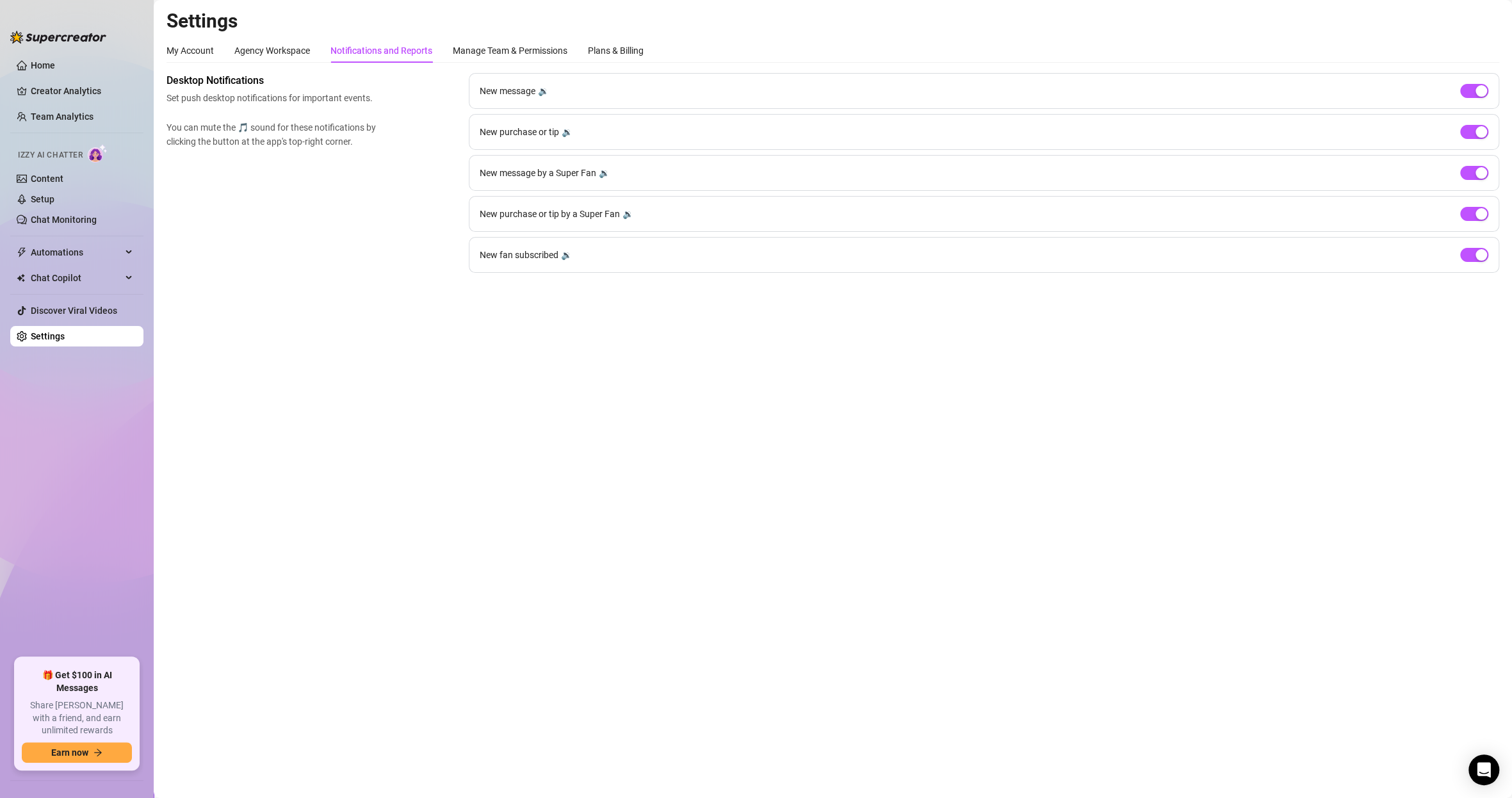
click at [449, 52] on div "My Account Agency Workspace Notifications and Reports Manage Team & Permissions…" at bounding box center [405, 50] width 477 height 24
click at [499, 53] on div "Manage Team & Permissions" at bounding box center [510, 50] width 114 height 14
